Goal: Information Seeking & Learning: Check status

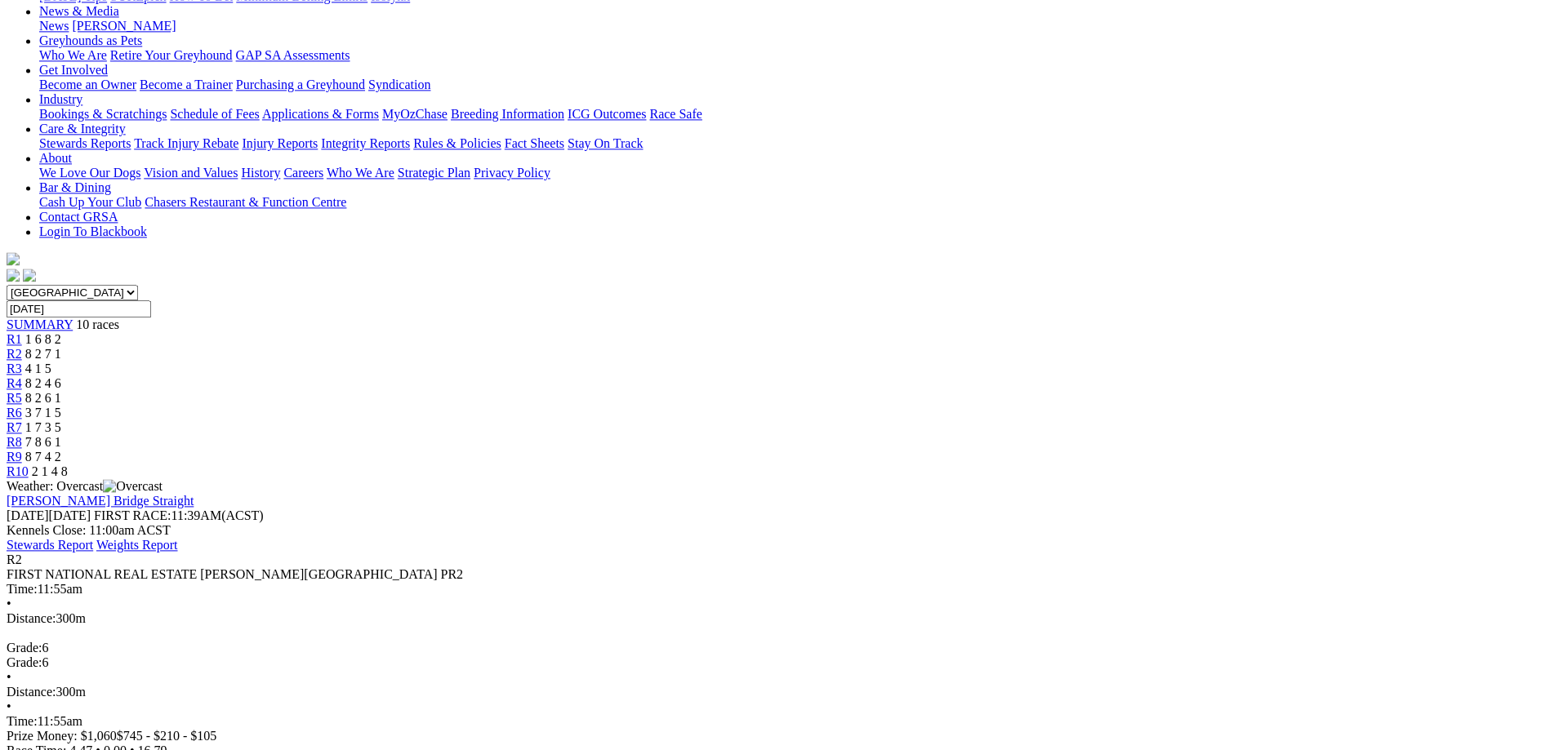
scroll to position [249, 0]
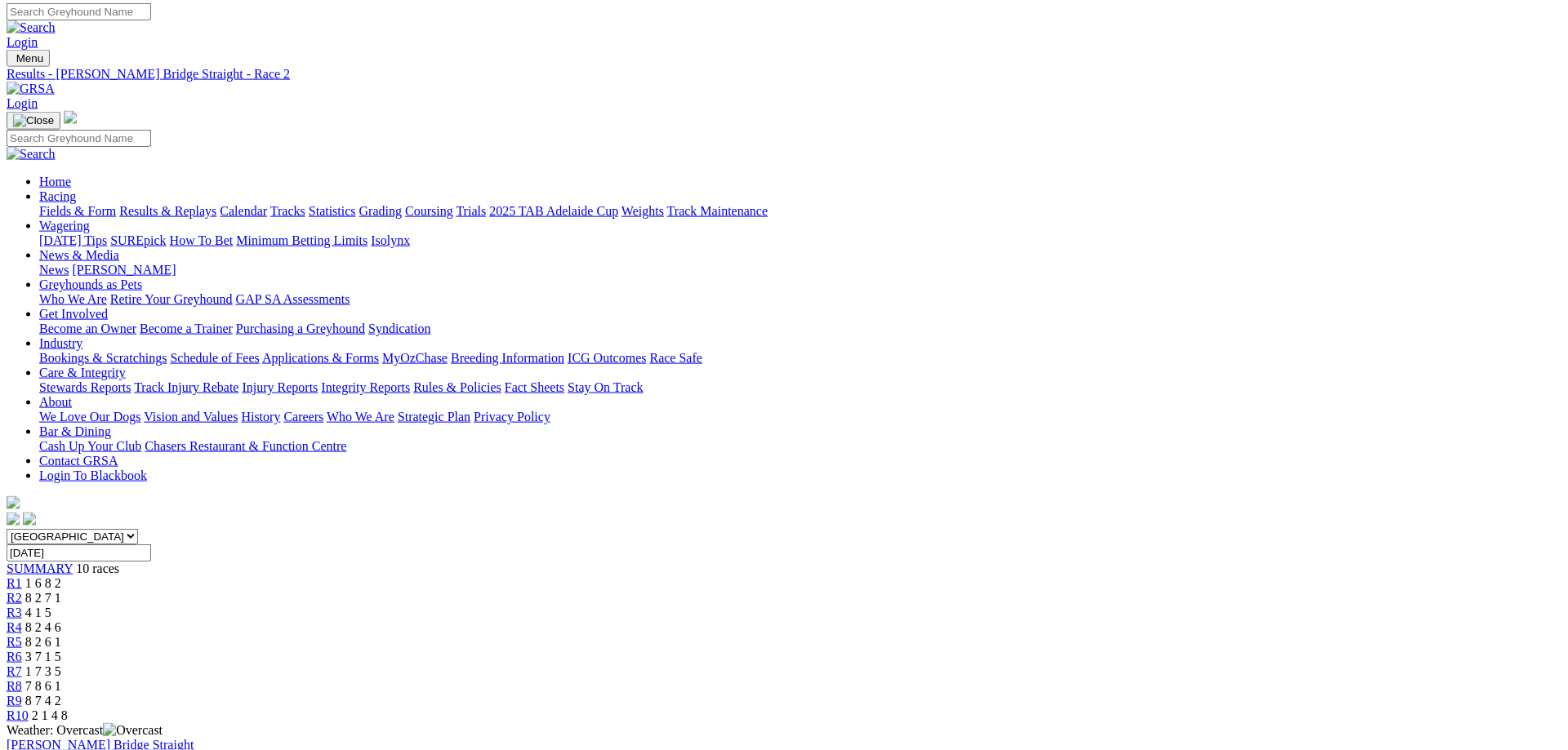
scroll to position [0, 0]
click at [1247, 712] on div "R10 2 1 4 8" at bounding box center [784, 718] width 1555 height 14
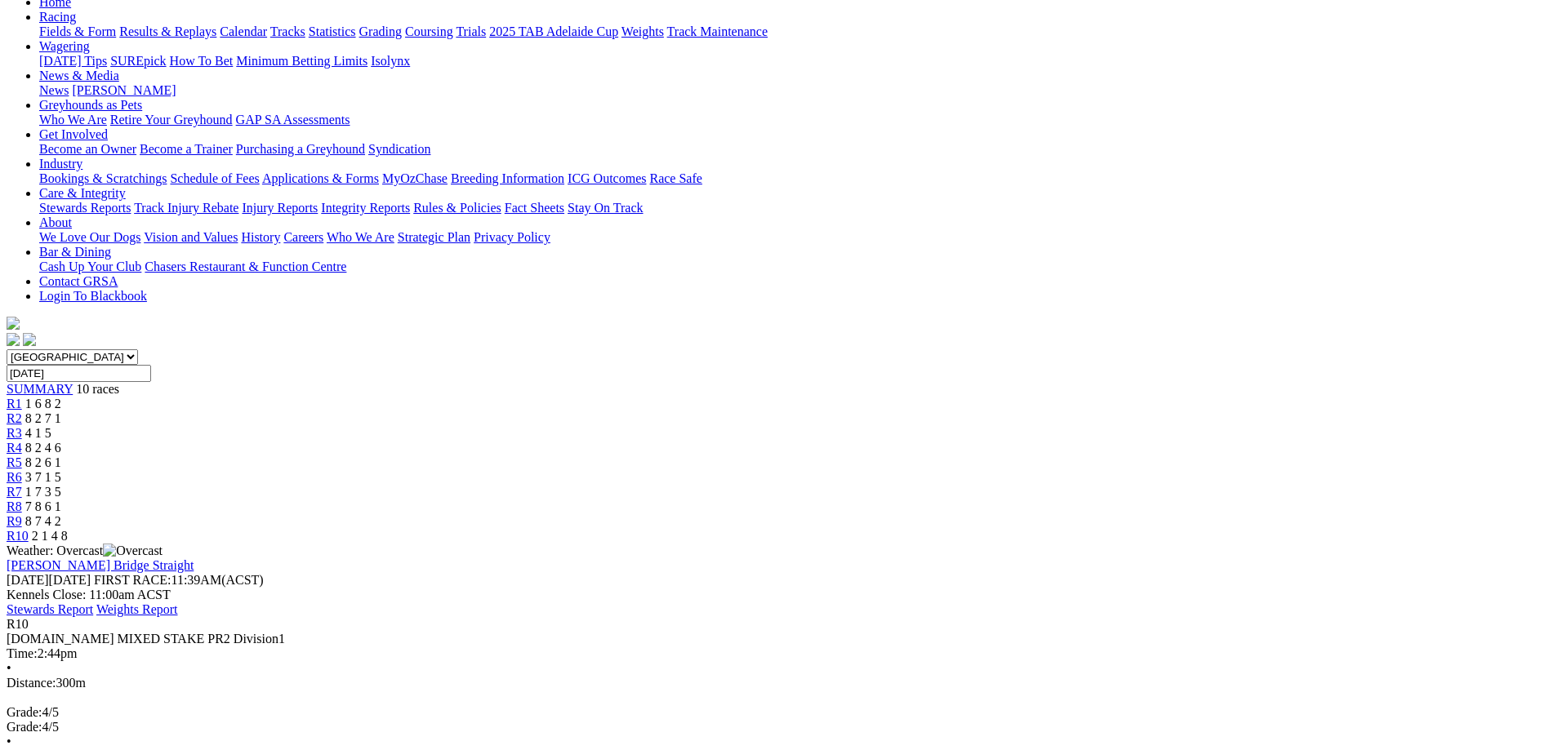
scroll to position [167, 0]
